Goal: Register for event/course

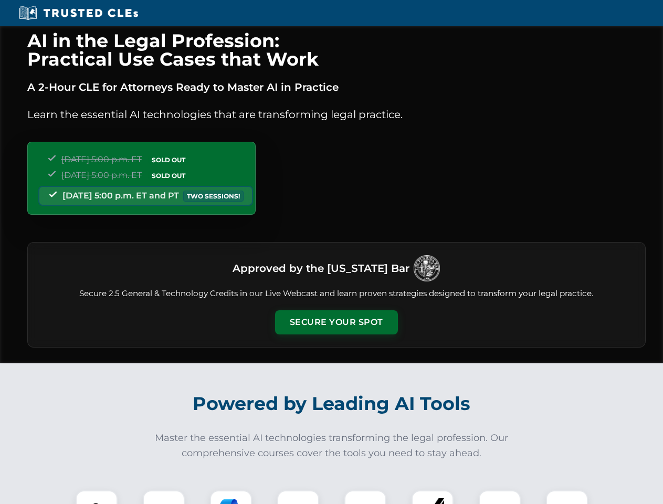
click at [336, 322] on button "Secure Your Spot" at bounding box center [336, 322] width 123 height 24
click at [97, 497] on img at bounding box center [96, 511] width 30 height 30
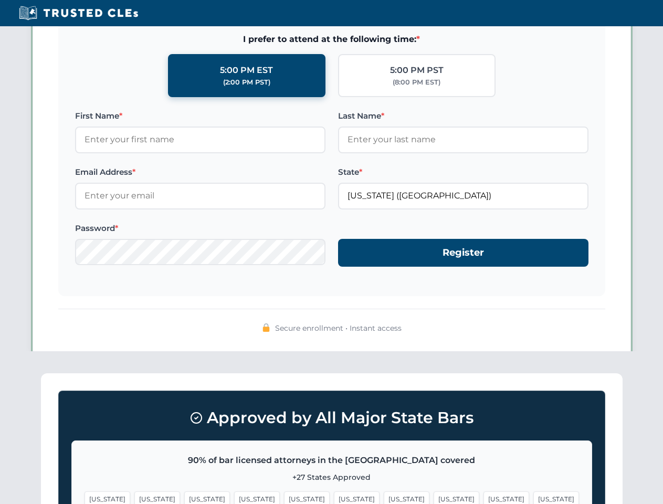
click at [384, 497] on span "[US_STATE]" at bounding box center [407, 498] width 46 height 15
click at [483, 497] on span "[US_STATE]" at bounding box center [506, 498] width 46 height 15
